Goal: Task Accomplishment & Management: Manage account settings

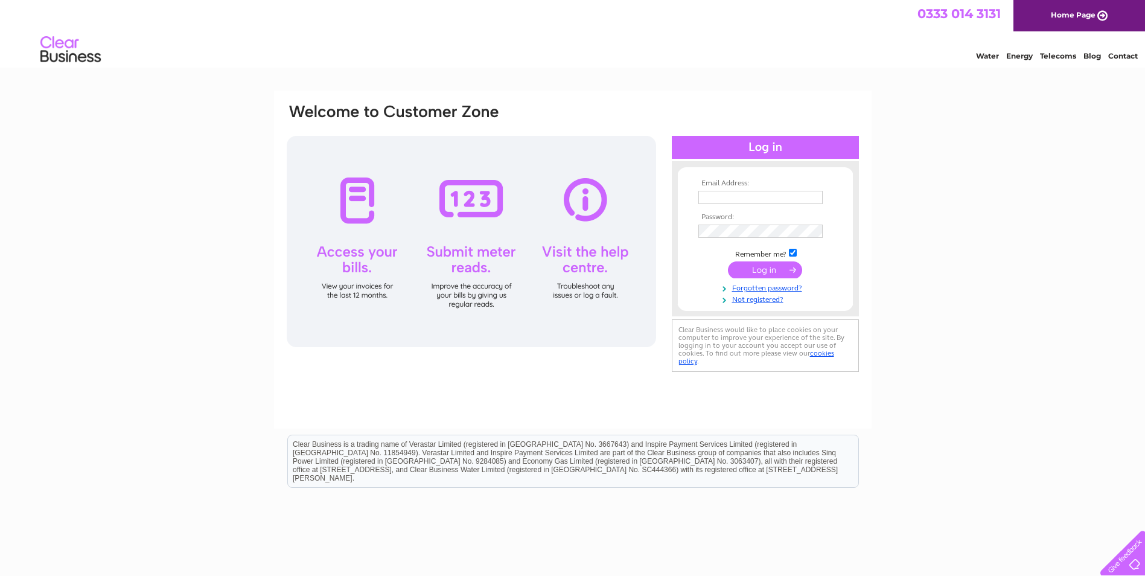
type input "[EMAIL_ADDRESS][DOMAIN_NAME]"
click at [750, 261] on td at bounding box center [765, 269] width 140 height 23
click at [759, 266] on input "submit" at bounding box center [765, 269] width 74 height 17
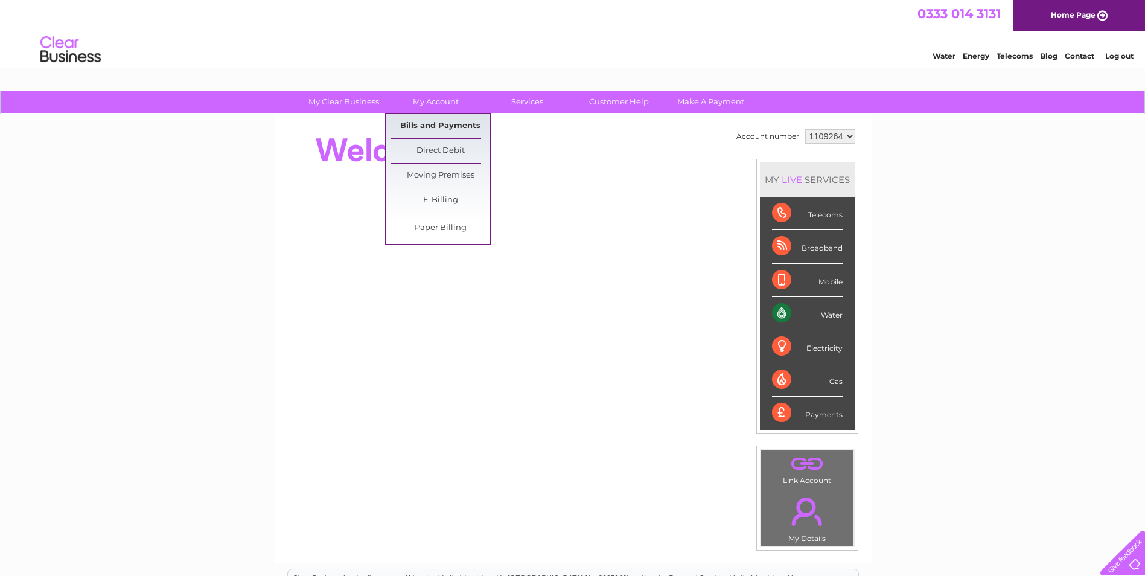
click at [439, 125] on link "Bills and Payments" at bounding box center [440, 126] width 100 height 24
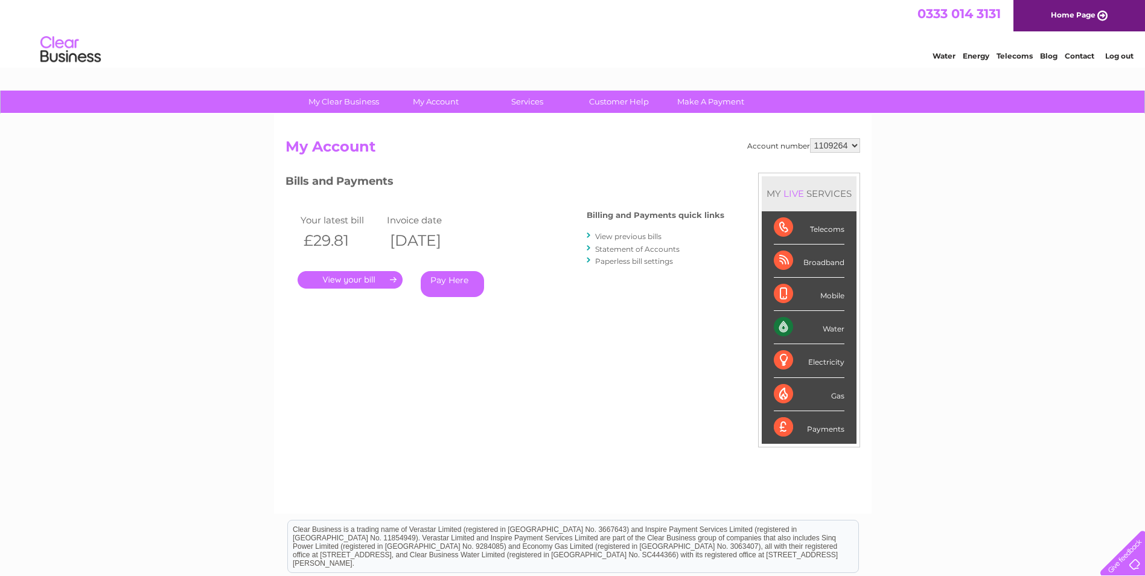
click at [385, 274] on link "." at bounding box center [350, 280] width 105 height 18
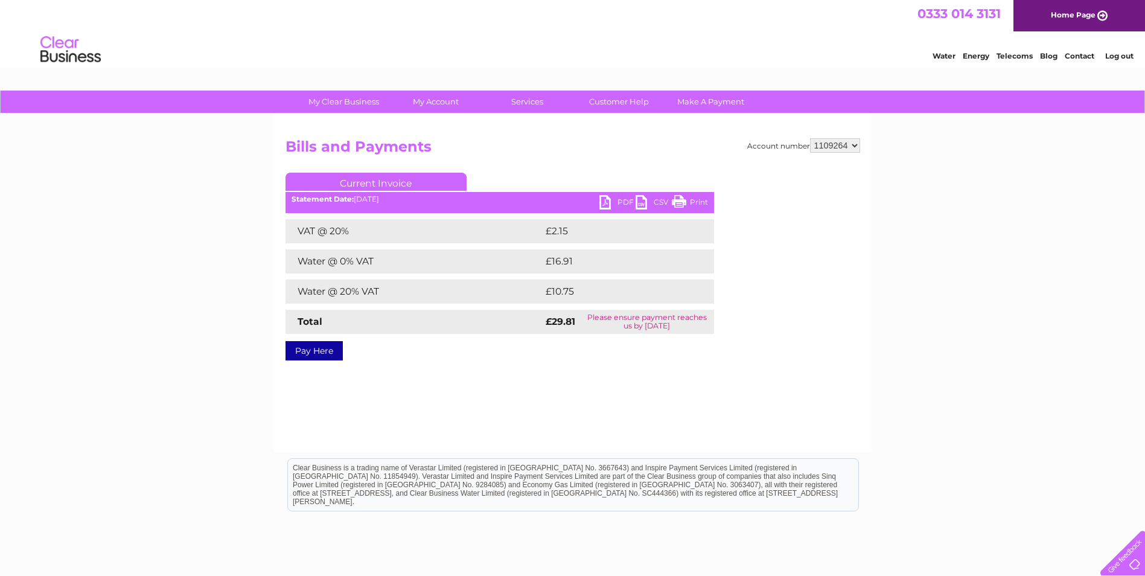
click at [618, 200] on link "PDF" at bounding box center [617, 204] width 36 height 18
